Goal: Task Accomplishment & Management: Manage account settings

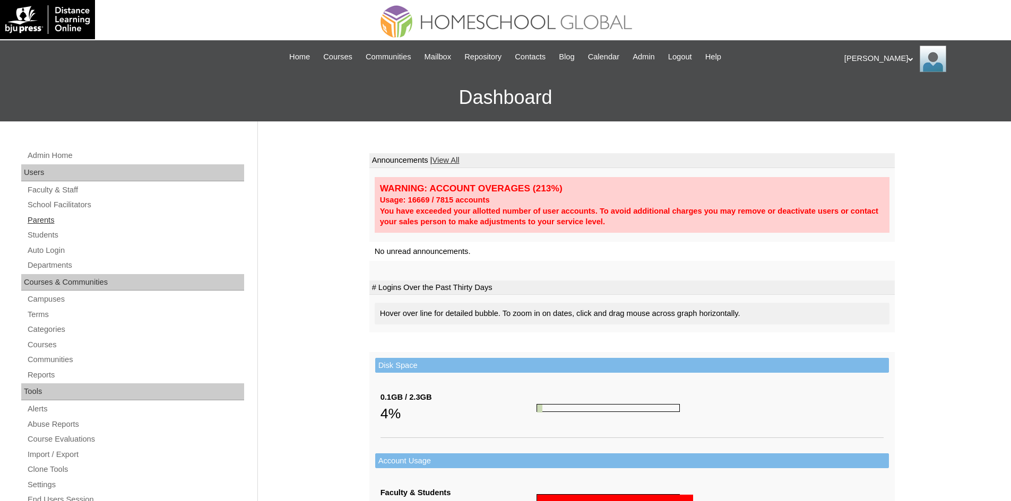
click at [50, 222] on link "Parents" at bounding box center [136, 220] width 218 height 13
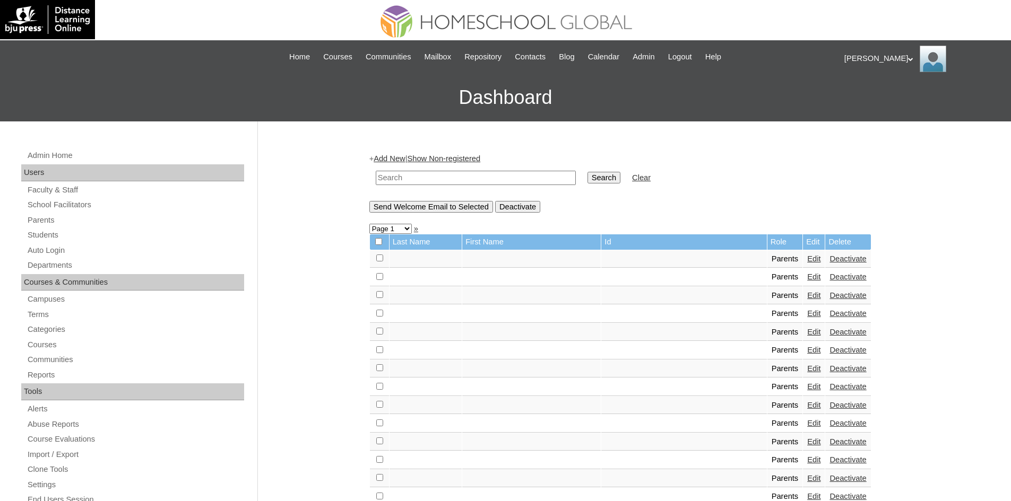
paste input "MHP0195-TECHPH2024"
type input "MHP0195-TECHPH2024"
click at [587, 181] on input "Search" at bounding box center [603, 178] width 33 height 12
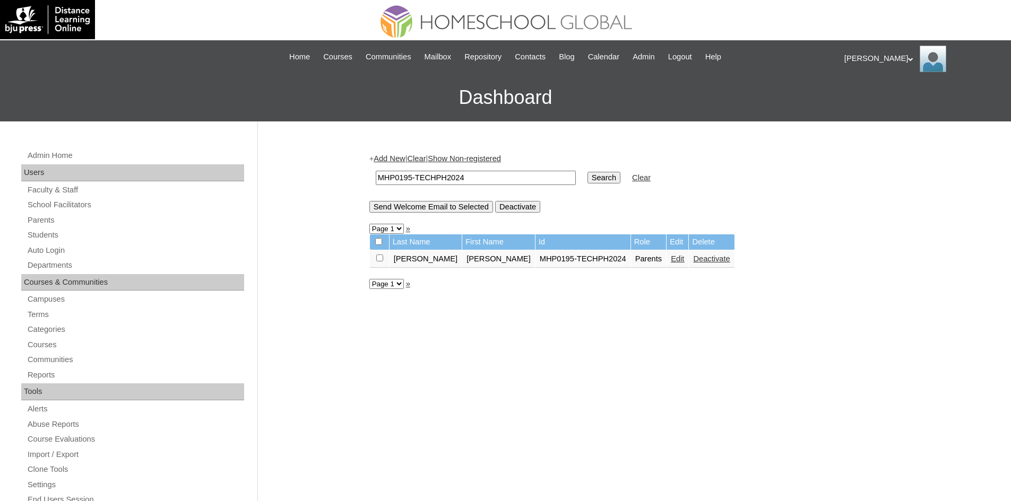
click at [671, 261] on link "Edit" at bounding box center [677, 259] width 13 height 8
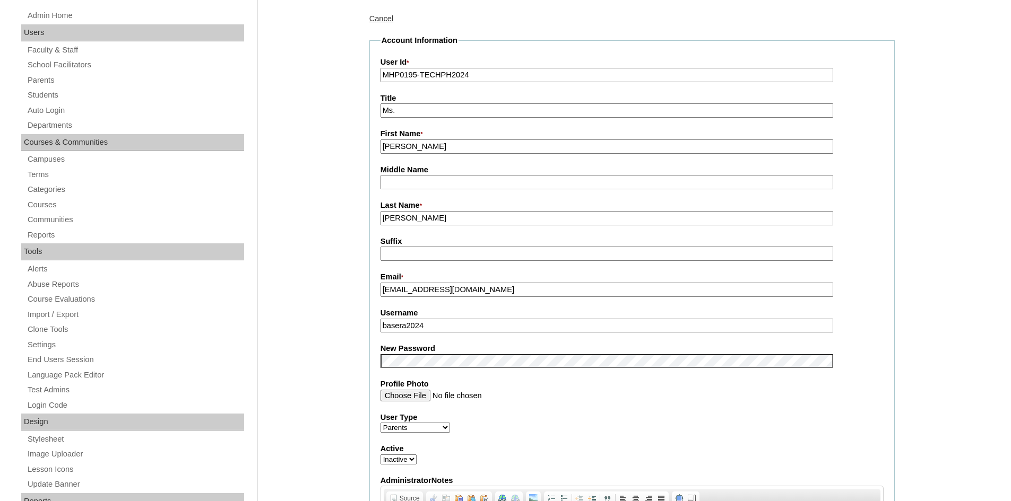
scroll to position [159, 0]
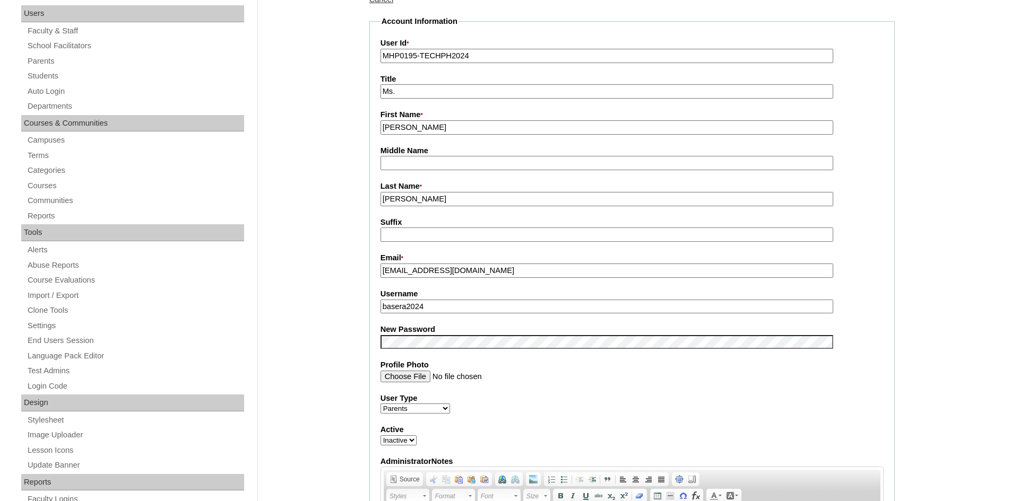
click at [422, 307] on input "basera2024" at bounding box center [606, 307] width 453 height 14
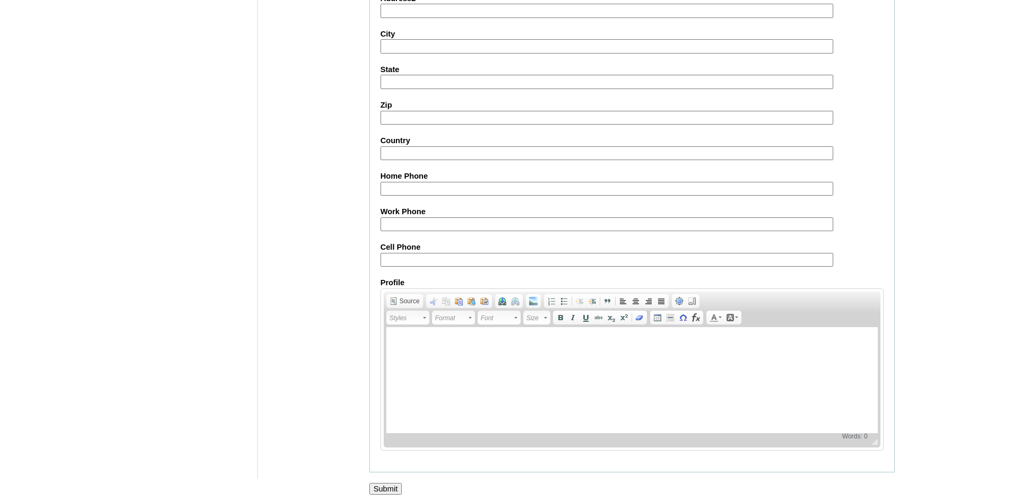
scroll to position [893, 0]
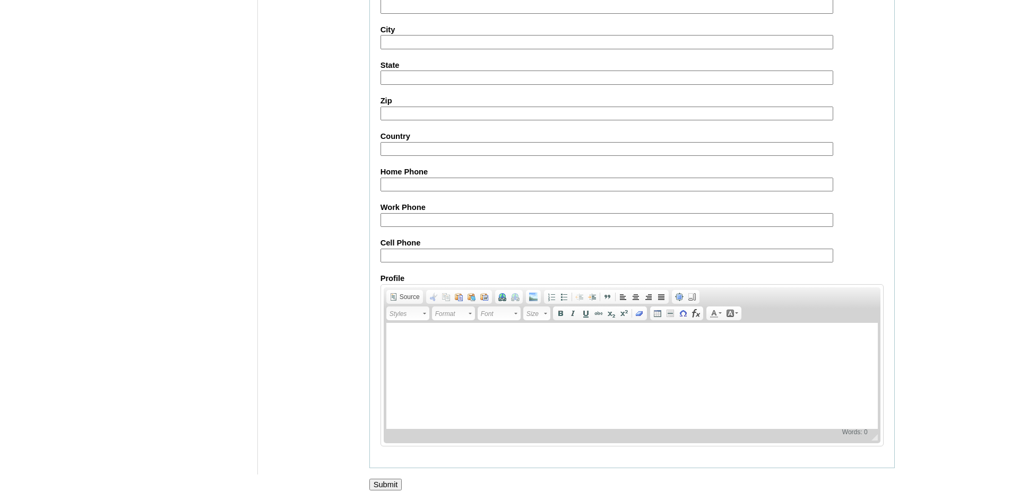
click at [389, 488] on input "Submit" at bounding box center [385, 485] width 33 height 12
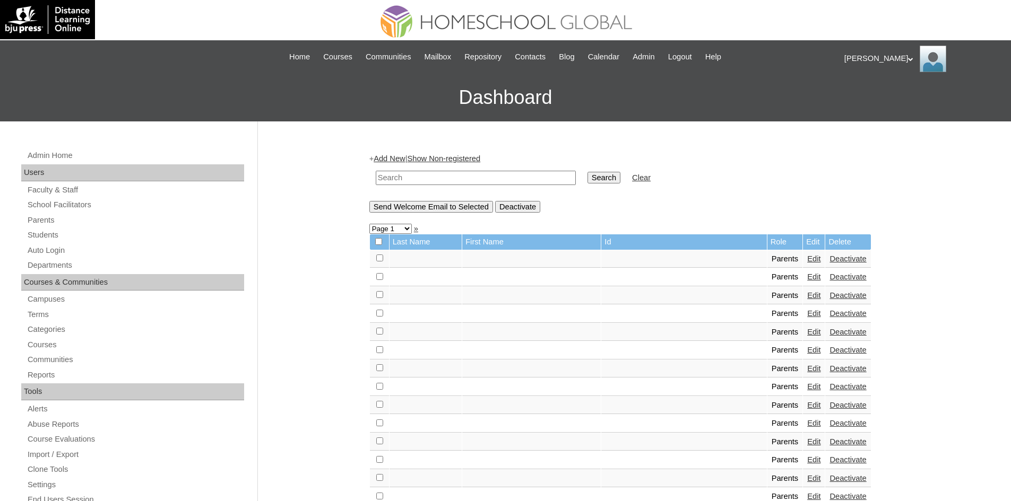
click at [865, 63] on div "[PERSON_NAME] My Profile My Settings Logout" at bounding box center [922, 59] width 156 height 27
click at [861, 100] on span "Logout" at bounding box center [863, 100] width 21 height 8
